Goal: Find specific fact: Find specific fact

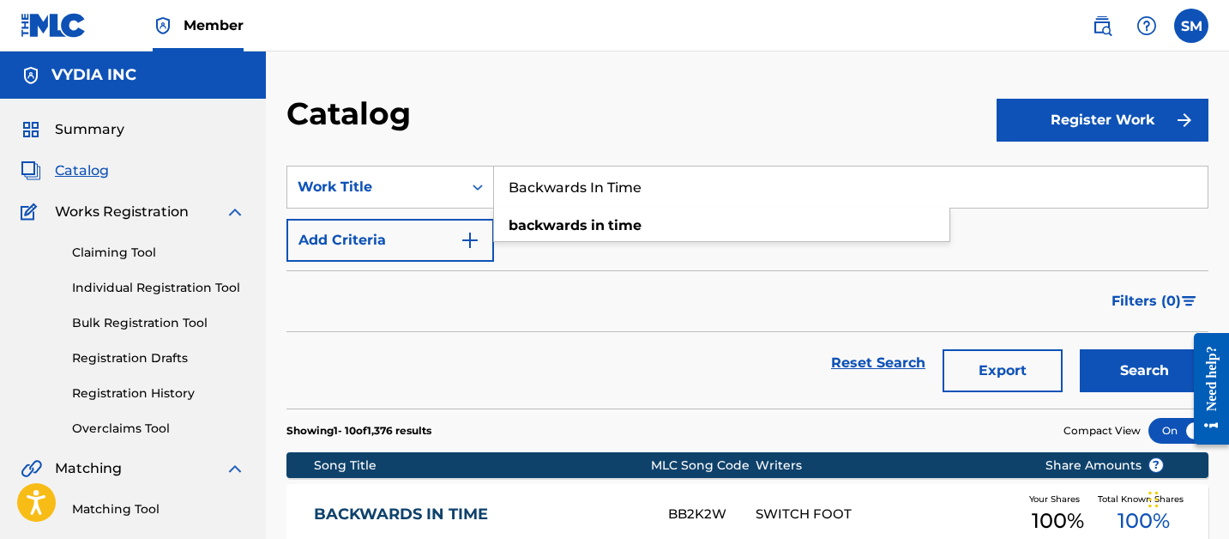
click at [561, 190] on input "Backwards In Time" at bounding box center [851, 186] width 714 height 41
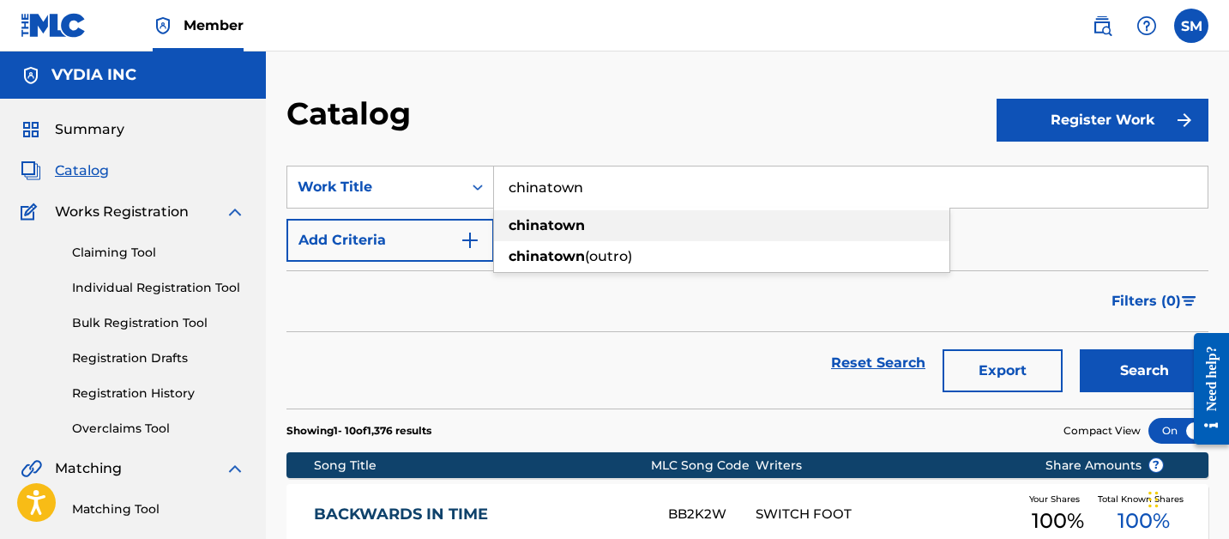
type input "chinatown"
click at [581, 228] on strong "chinatown" at bounding box center [547, 225] width 76 height 16
click at [1135, 381] on button "Search" at bounding box center [1144, 370] width 129 height 43
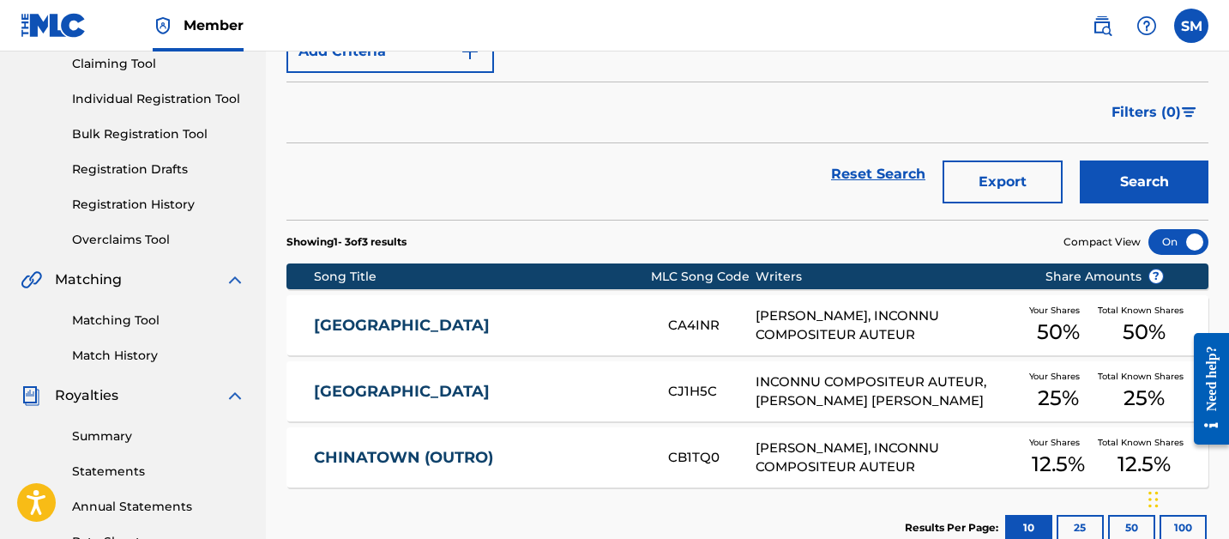
scroll to position [298, 0]
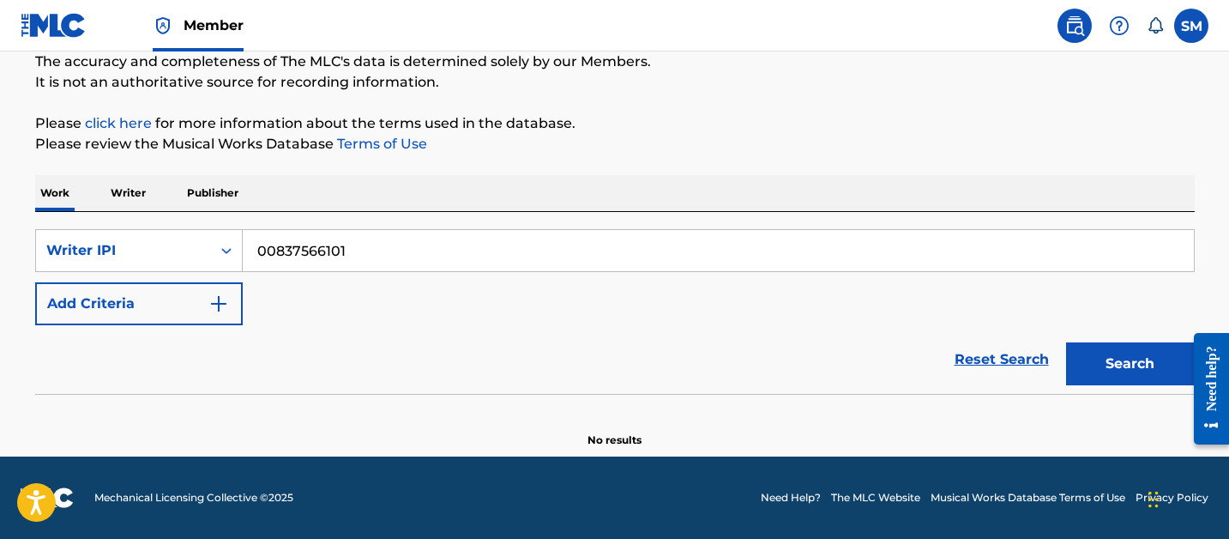
click at [265, 251] on input "00837566101" at bounding box center [718, 250] width 951 height 41
paste input "CA3CUE"
type input "CA3CUE"
drag, startPoint x: 123, startPoint y: 250, endPoint x: 128, endPoint y: 269, distance: 20.2
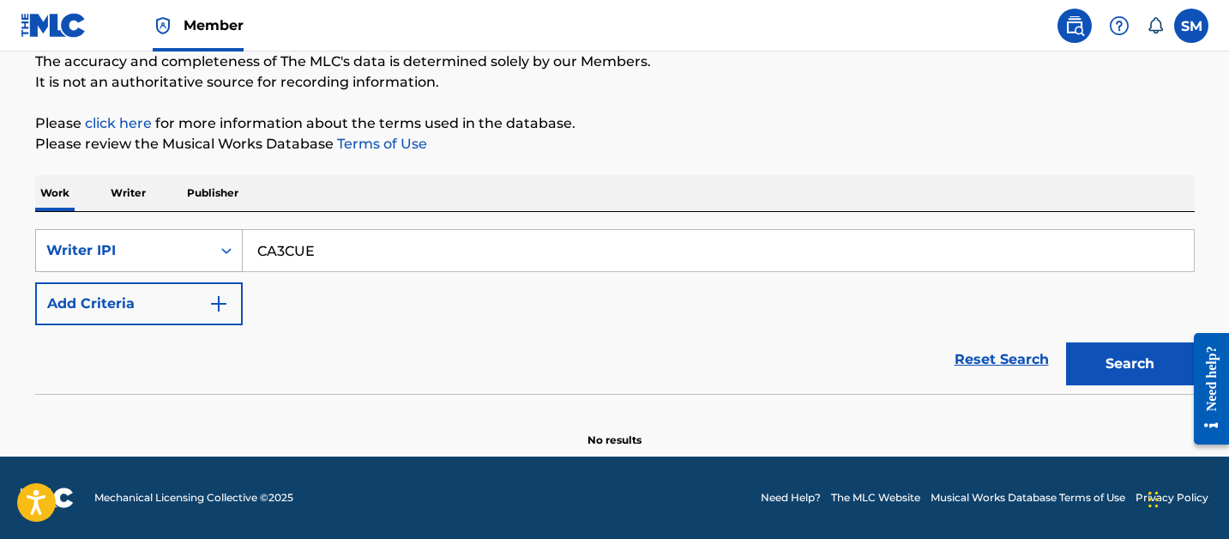
click at [123, 250] on div "Writer IPI" at bounding box center [123, 250] width 154 height 21
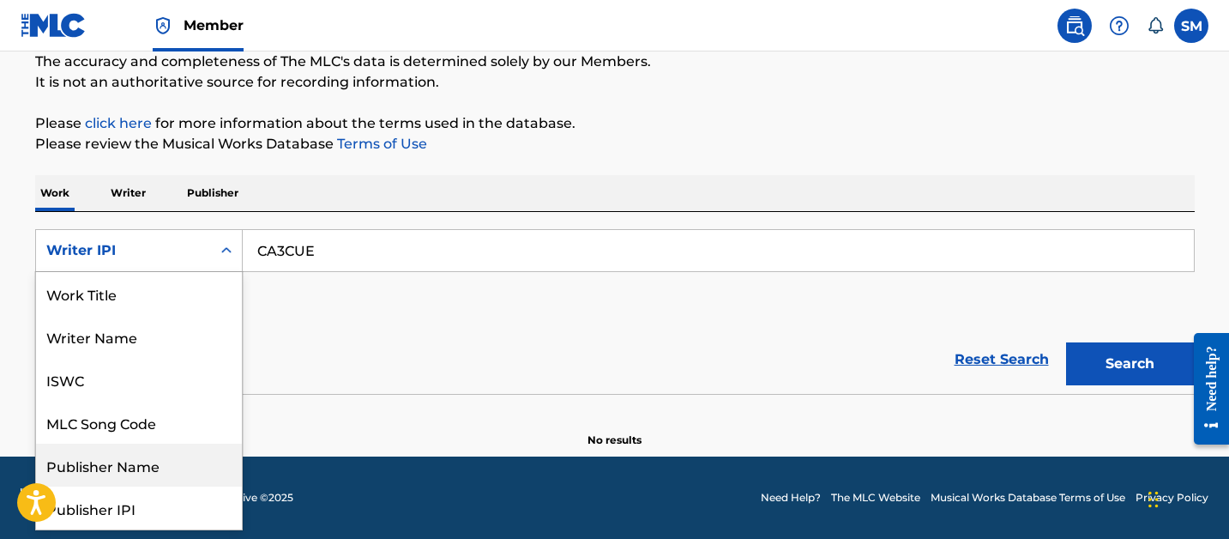
click at [140, 437] on div "MLC Song Code" at bounding box center [139, 421] width 206 height 43
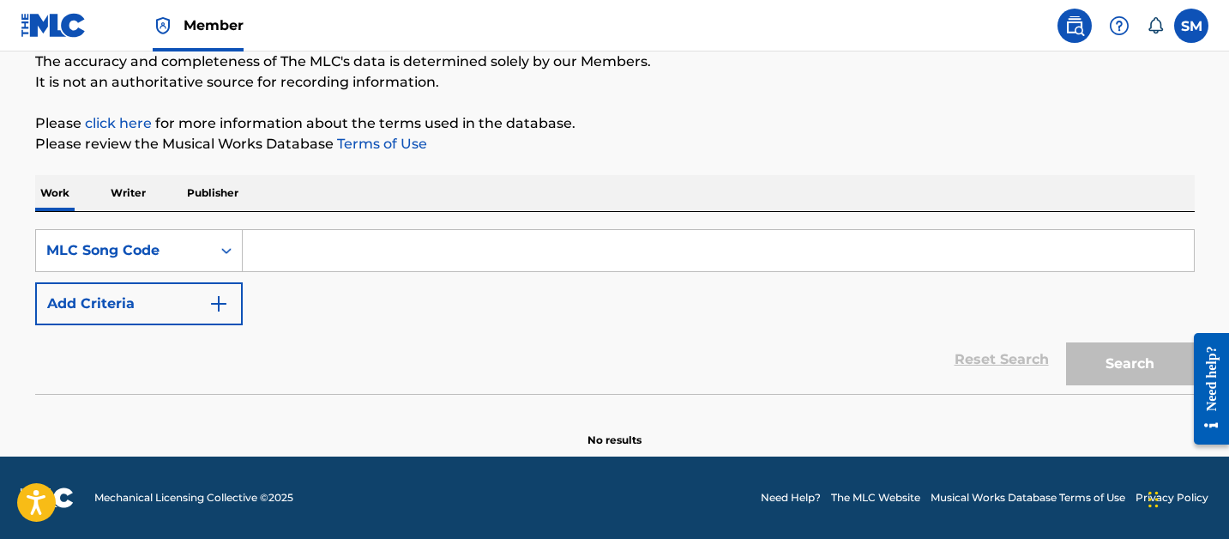
click at [961, 232] on input "Search Form" at bounding box center [718, 250] width 951 height 41
paste input "CA3CUE"
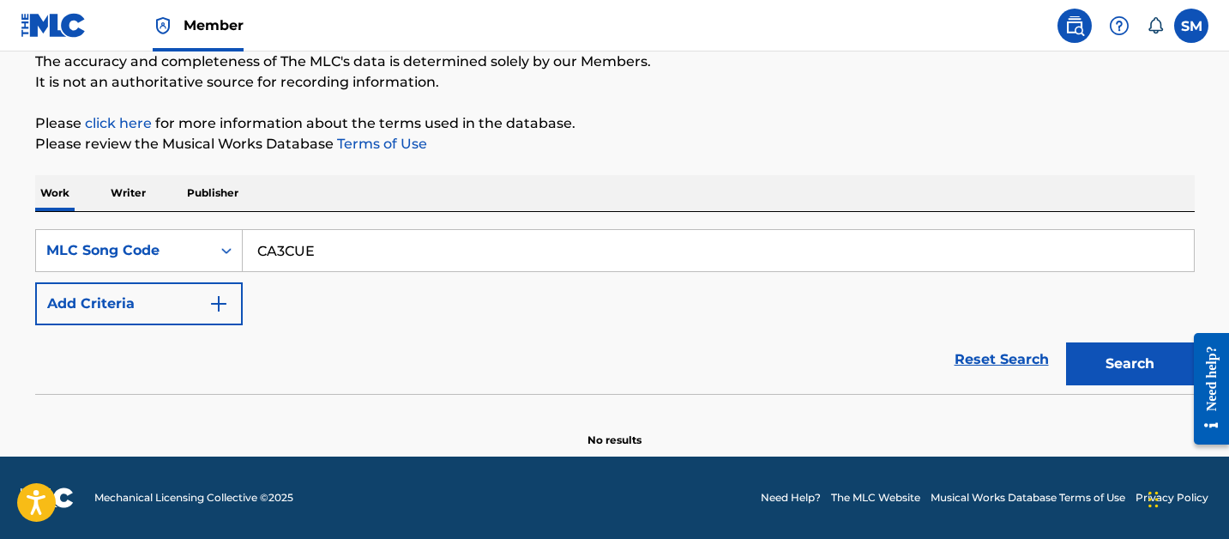
type input "CA3CUE"
click at [1117, 357] on button "Search" at bounding box center [1130, 363] width 129 height 43
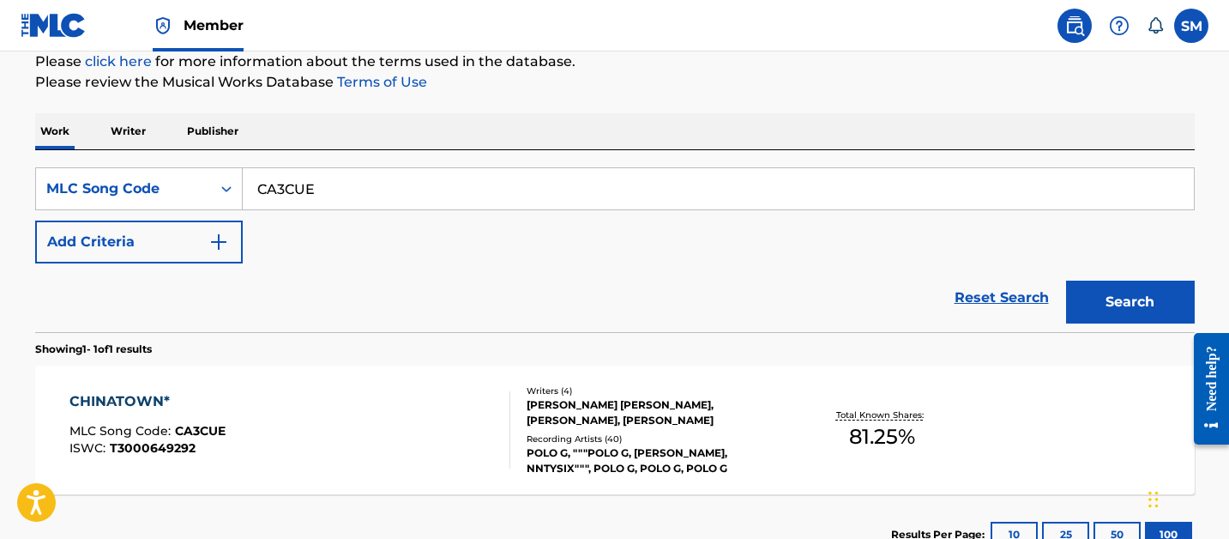
scroll to position [298, 0]
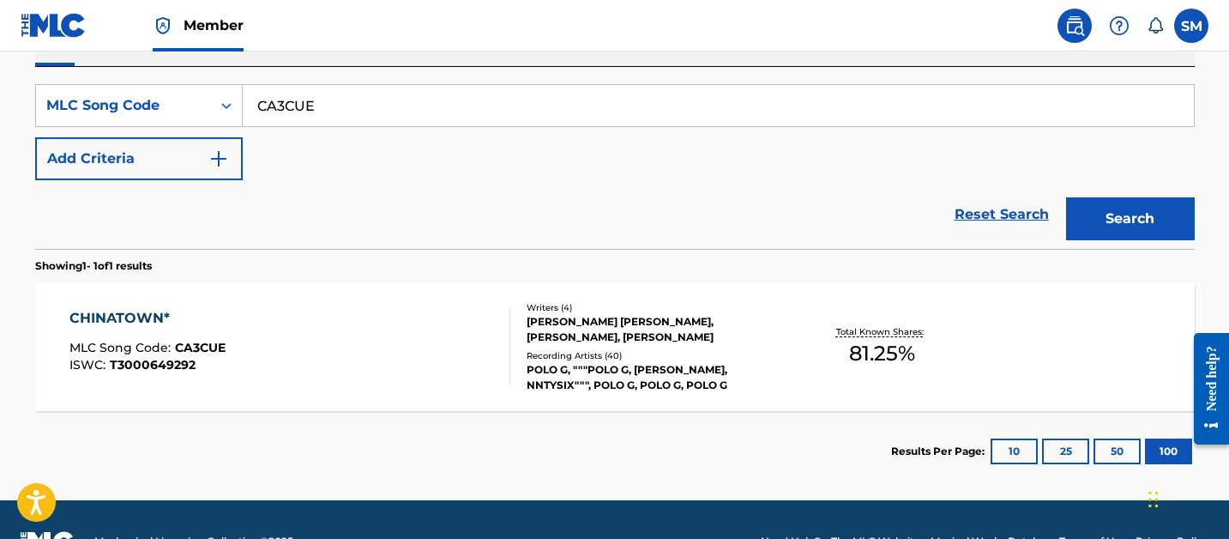
click at [619, 352] on div "Recording Artists ( 40 )" at bounding box center [656, 355] width 259 height 13
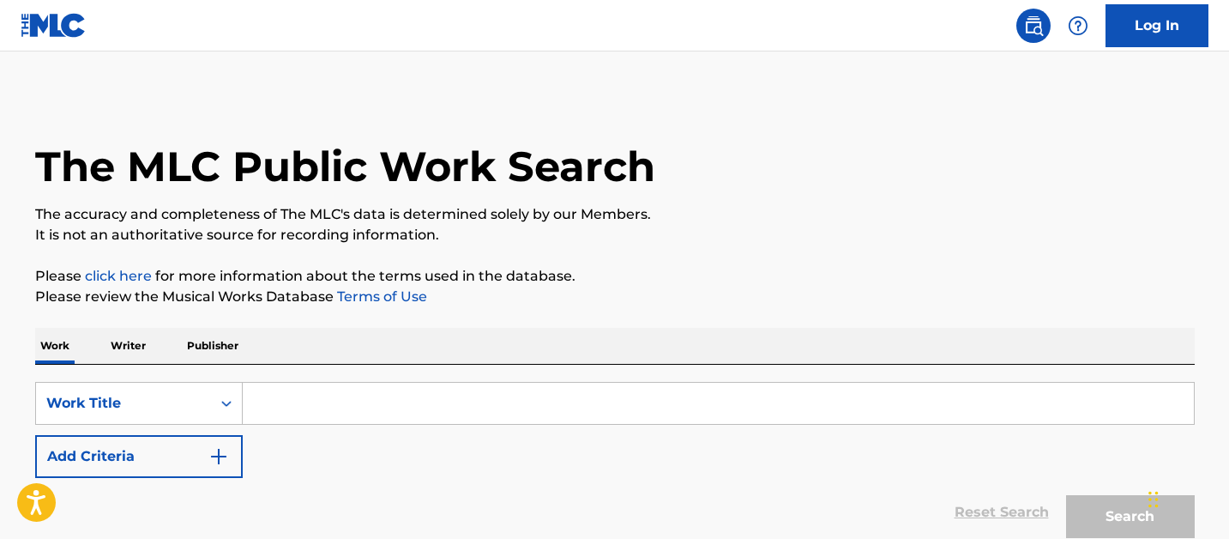
click at [283, 414] on input "Search Form" at bounding box center [718, 402] width 951 height 41
paste input "CA3CUE"
type input "CA3CUE"
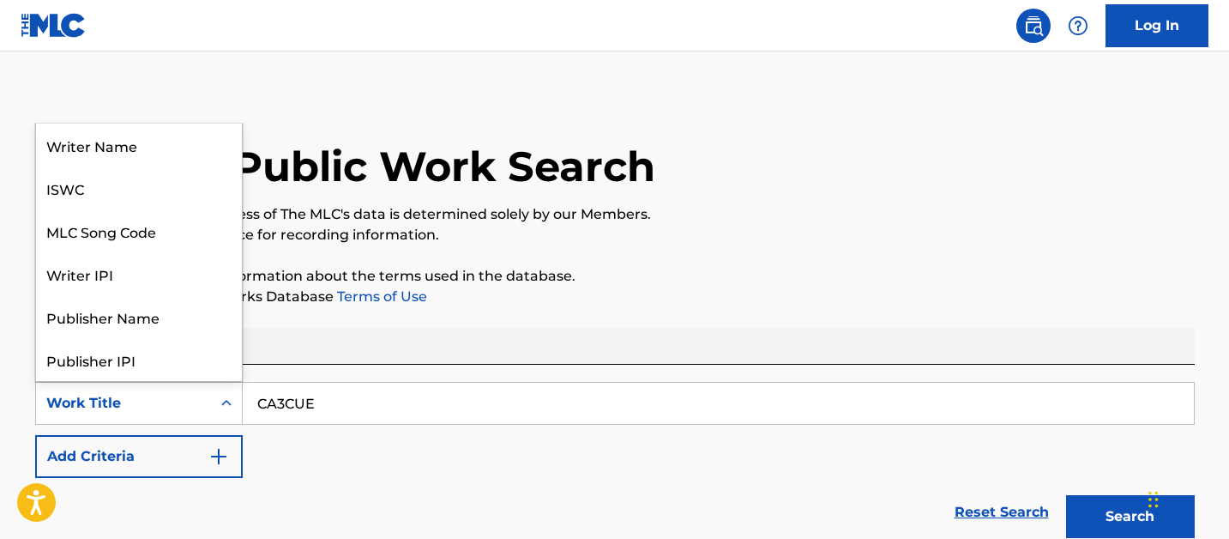
click at [171, 414] on div "Work Title" at bounding box center [123, 403] width 175 height 33
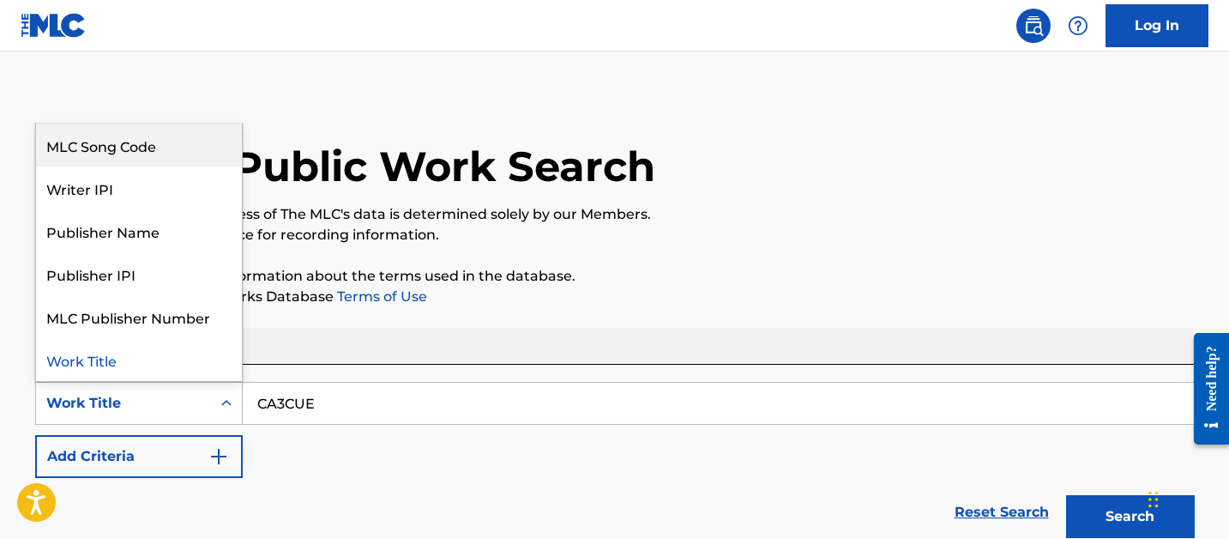
click at [139, 157] on div "MLC Song Code" at bounding box center [139, 144] width 206 height 43
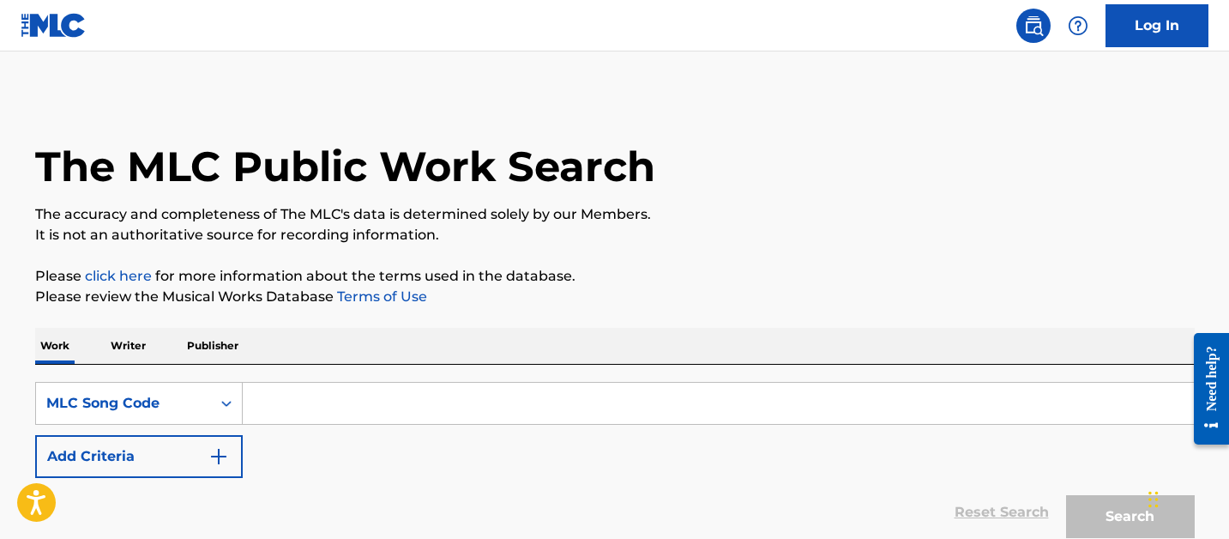
click at [1045, 416] on input "Search Form" at bounding box center [718, 402] width 951 height 41
paste input "CA3CUE"
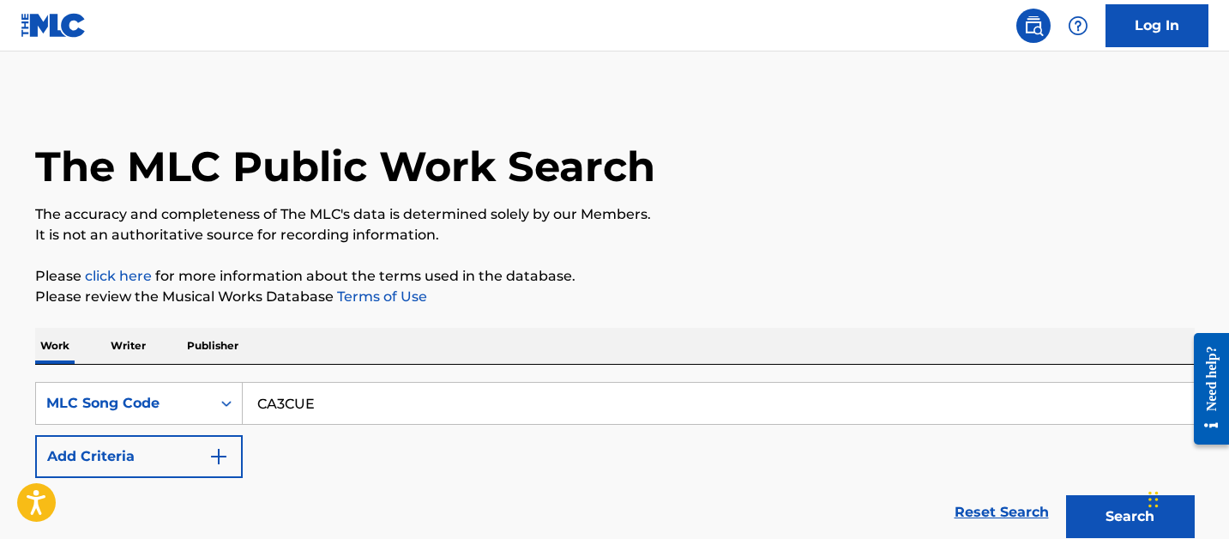
type input "CA3CUE"
click at [1111, 509] on button "Search" at bounding box center [1130, 516] width 129 height 43
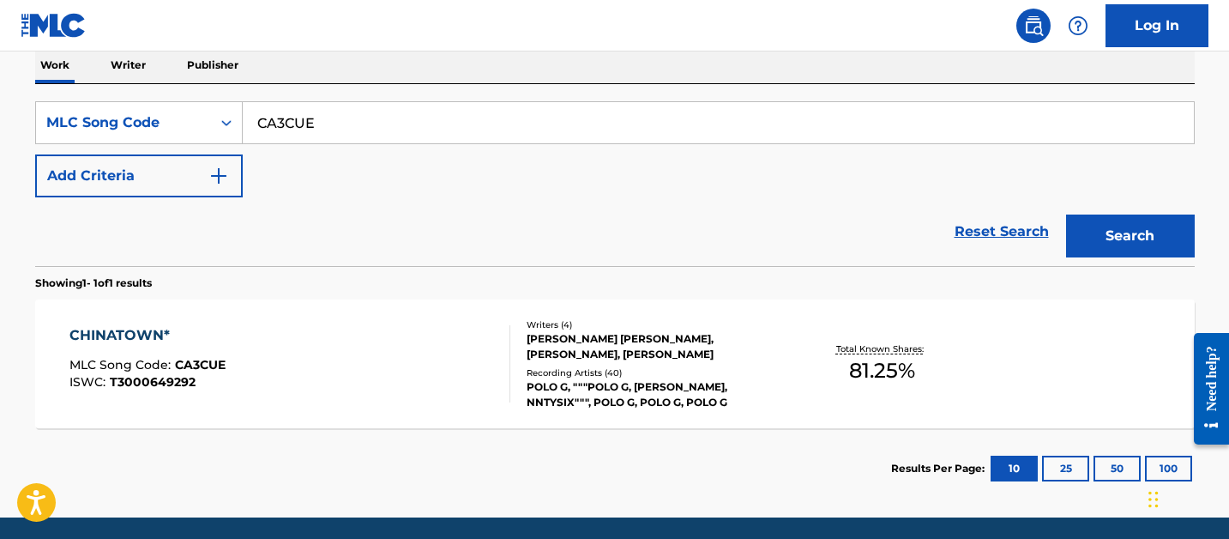
scroll to position [341, 0]
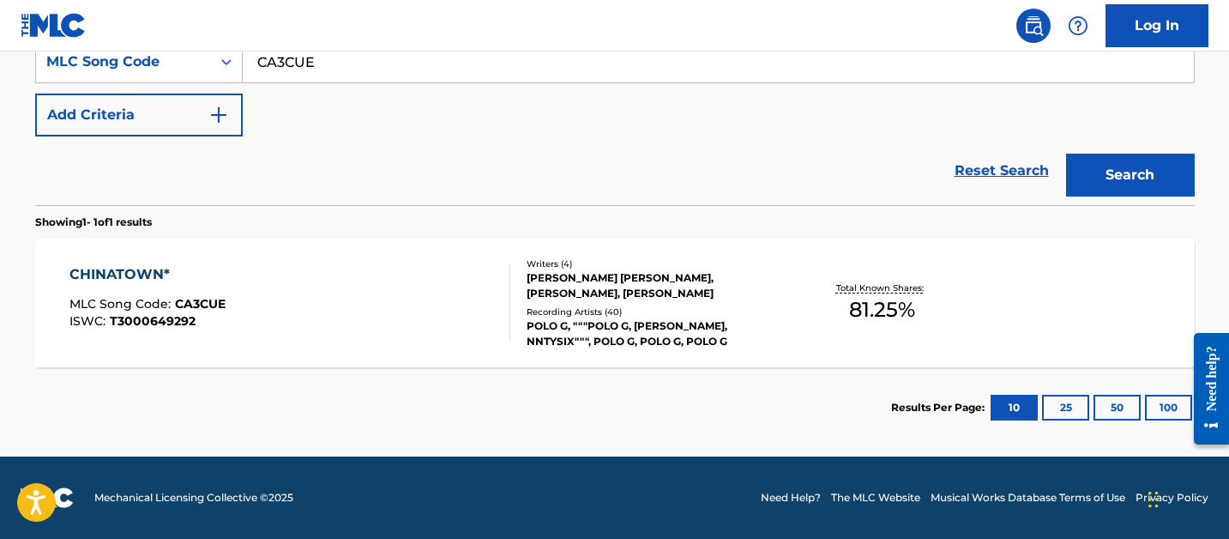
click at [702, 286] on div "ANTHONY LAWRENCE CATCHINGS CURRIE, JAHMERE TYLON, TAURUS TREMANI BARTLETT, PETE…" at bounding box center [656, 285] width 259 height 31
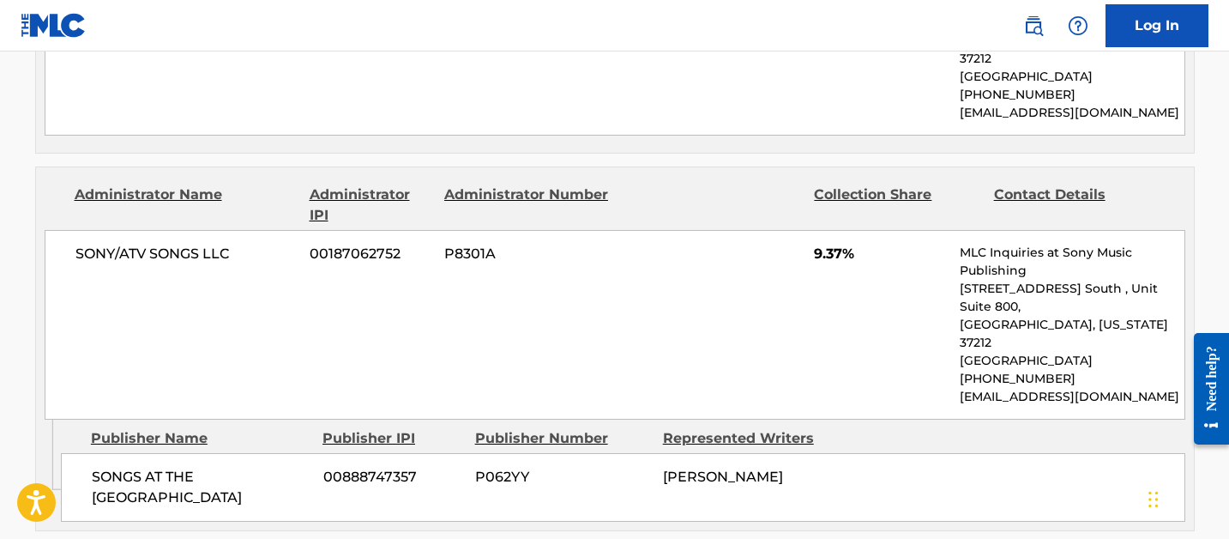
scroll to position [1722, 0]
